Goal: Information Seeking & Learning: Learn about a topic

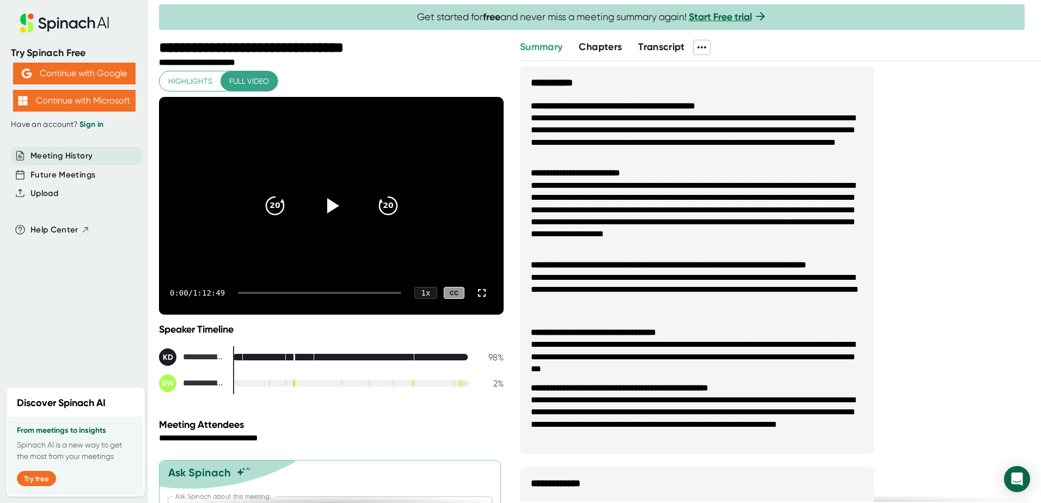
click at [327, 208] on icon at bounding box center [333, 205] width 12 height 15
click at [256, 293] on div at bounding box center [319, 293] width 163 height 2
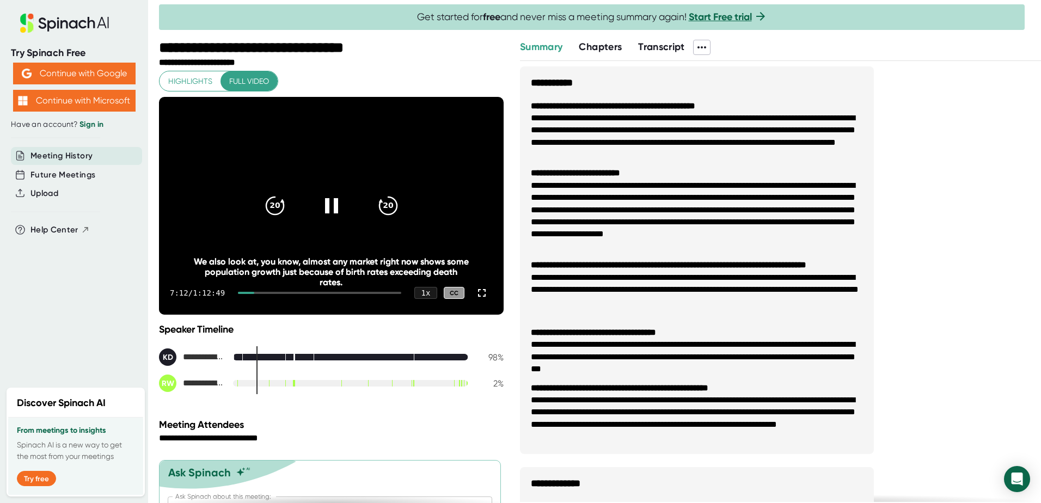
click at [476, 292] on icon at bounding box center [481, 292] width 13 height 13
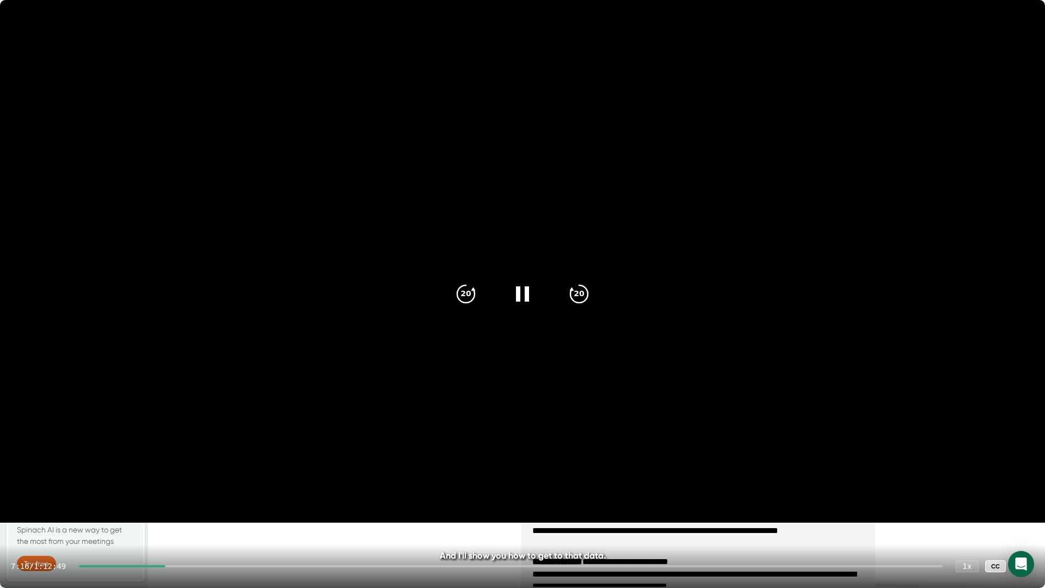
click at [532, 303] on icon at bounding box center [523, 294] width 26 height 26
click at [1027, 502] on icon at bounding box center [1023, 566] width 13 height 13
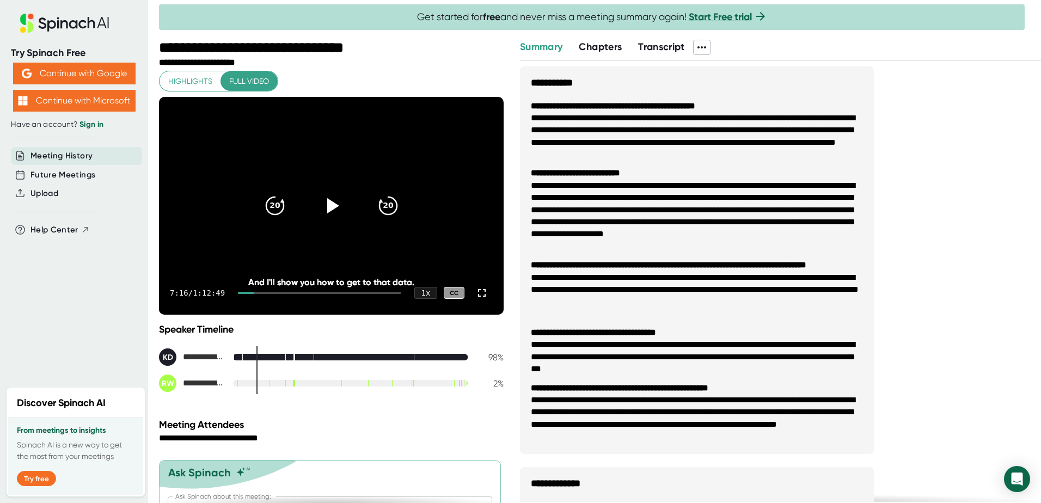
click at [334, 203] on icon at bounding box center [331, 206] width 26 height 26
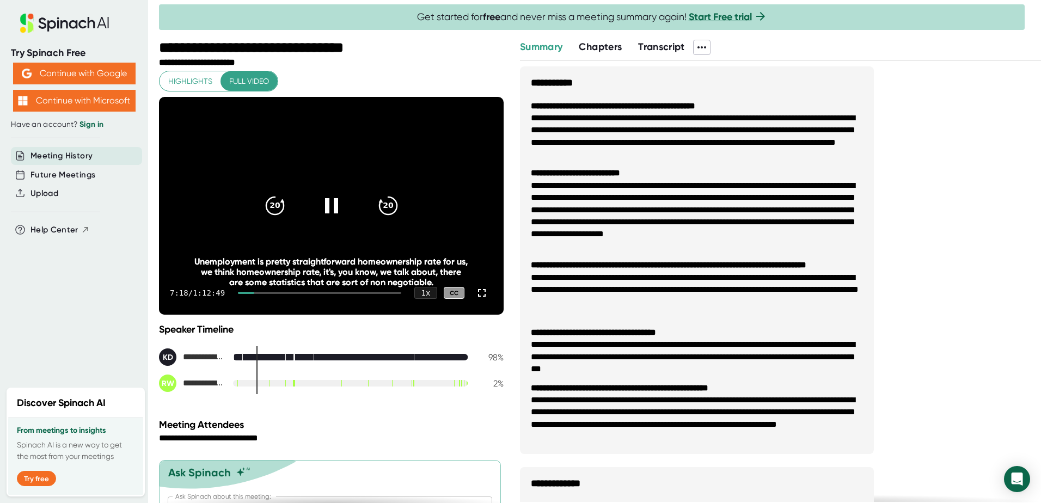
click at [331, 204] on icon at bounding box center [331, 205] width 13 height 15
